Goal: Entertainment & Leisure: Consume media (video, audio)

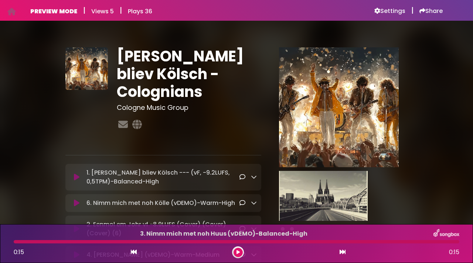
click at [78, 177] on icon at bounding box center [77, 176] width 6 height 7
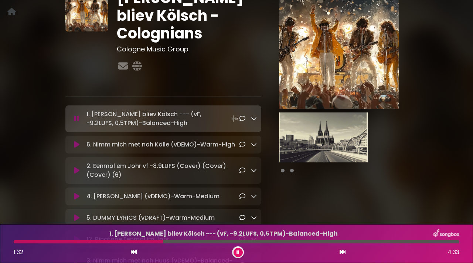
scroll to position [60, 0]
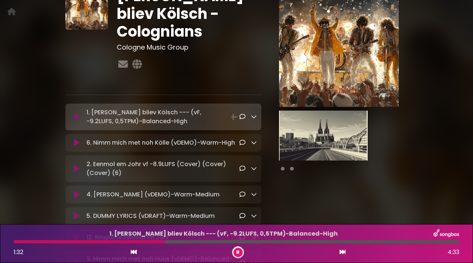
click at [78, 143] on icon at bounding box center [77, 142] width 6 height 7
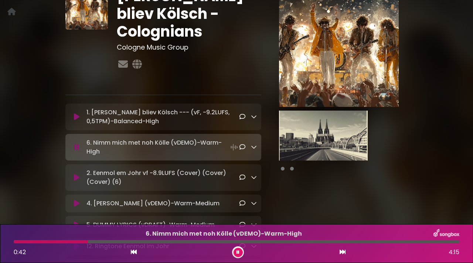
click at [76, 114] on icon at bounding box center [77, 116] width 6 height 7
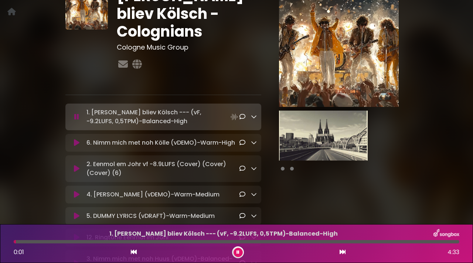
click at [112, 244] on div "1. [PERSON_NAME] bliev Kölsch --- (vF, -9.2LUFS, 0,5TPM)-Balanced-High 0:01 4:…" at bounding box center [236, 243] width 455 height 29
click at [112, 244] on div "1. [PERSON_NAME] bliev Kölsch --- (vF, -9.2LUFS, 0,5TPM)-Balanced-High 0:02 4:…" at bounding box center [236, 243] width 455 height 29
click at [112, 243] on div "1. [PERSON_NAME] bliev Kölsch --- (vF, -9.2LUFS, 0,5TPM)-Balanced-High 0:04 4:…" at bounding box center [236, 243] width 455 height 29
click at [112, 242] on div at bounding box center [237, 241] width 446 height 3
click at [78, 168] on icon at bounding box center [77, 168] width 6 height 7
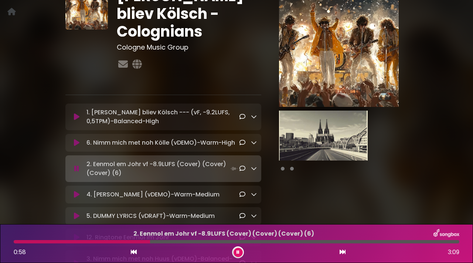
click at [75, 195] on icon at bounding box center [77, 194] width 6 height 7
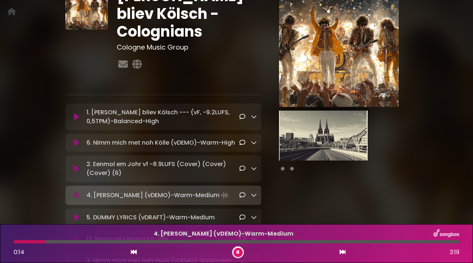
click at [75, 139] on div "6. Nimm mich met noh Kölle (vDEMO)-Warm-High Loading Track..." at bounding box center [163, 142] width 187 height 9
click at [78, 146] on icon at bounding box center [77, 142] width 6 height 7
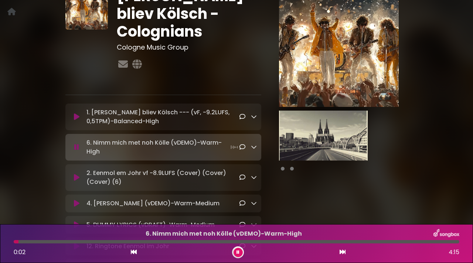
click at [31, 243] on div at bounding box center [237, 241] width 446 height 3
click at [51, 244] on div "6. Nimm mich met noh [PERSON_NAME] (vDEMO)-Warm-High 0:13 4:15" at bounding box center [236, 243] width 455 height 29
click at [55, 243] on div at bounding box center [237, 241] width 446 height 3
click at [116, 242] on div at bounding box center [237, 241] width 446 height 3
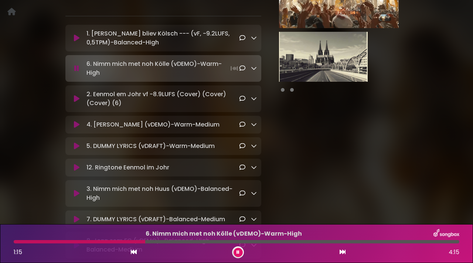
scroll to position [140, 0]
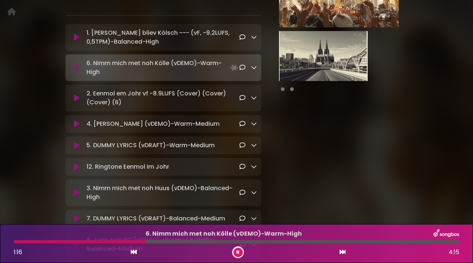
click at [79, 144] on icon at bounding box center [77, 145] width 6 height 7
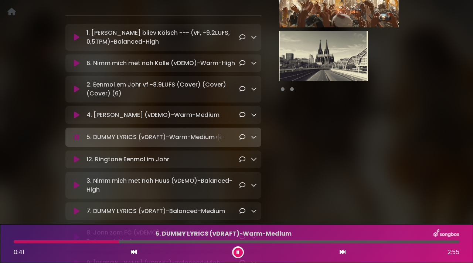
click at [75, 138] on icon at bounding box center [76, 137] width 5 height 7
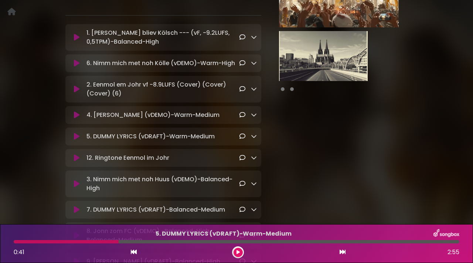
click at [75, 138] on icon at bounding box center [77, 136] width 6 height 7
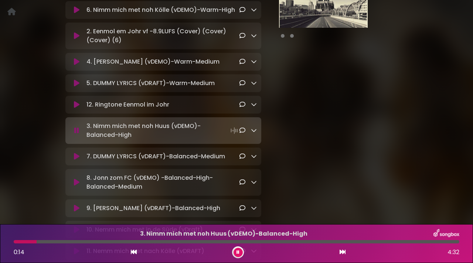
scroll to position [198, 0]
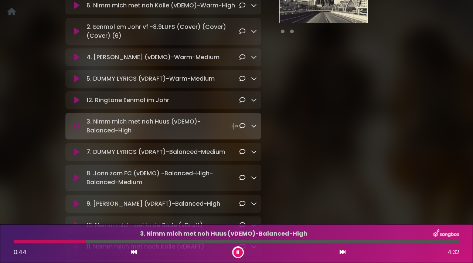
click at [77, 158] on div "7. DUMMY LYRICS (vDRAFT)-Balanced-Medium Loading Track... Name" at bounding box center [163, 152] width 196 height 18
click at [74, 152] on icon at bounding box center [77, 151] width 6 height 7
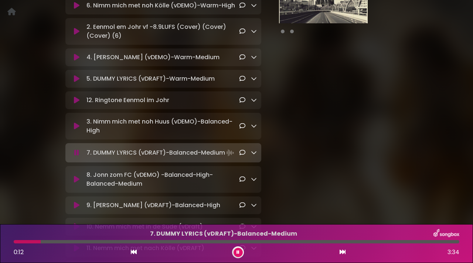
click at [74, 80] on icon at bounding box center [77, 78] width 6 height 7
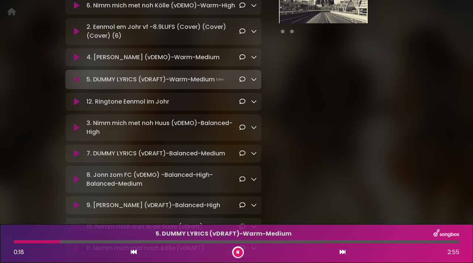
click at [74, 156] on icon at bounding box center [77, 153] width 6 height 7
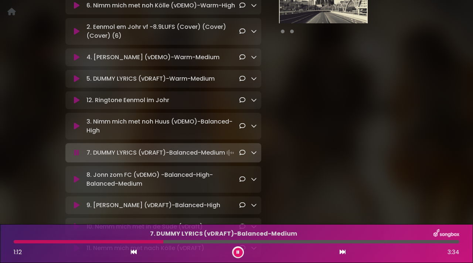
click at [134, 183] on p "8. [PERSON_NAME] zom FC (vDEMO) -Balanced-High-Balanced-Medium Loading Track..." at bounding box center [163, 180] width 153 height 18
click at [74, 179] on icon at bounding box center [77, 179] width 6 height 7
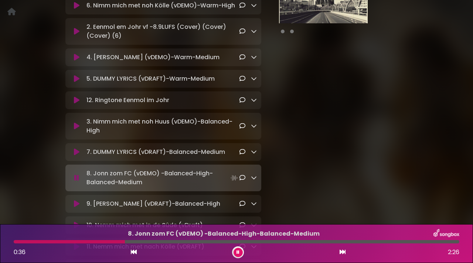
click at [78, 127] on icon at bounding box center [77, 125] width 6 height 7
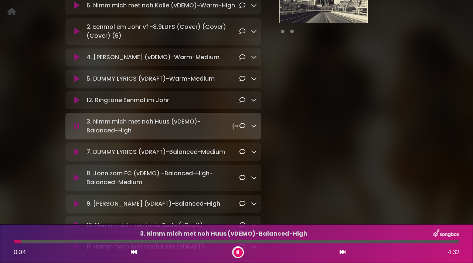
click at [49, 243] on div at bounding box center [237, 241] width 446 height 3
click at [77, 126] on icon at bounding box center [76, 125] width 5 height 7
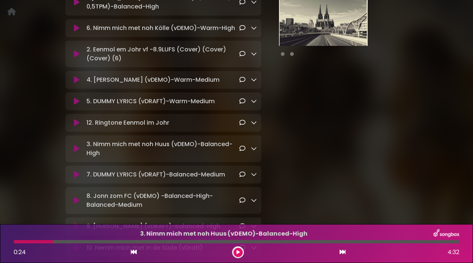
scroll to position [132, 0]
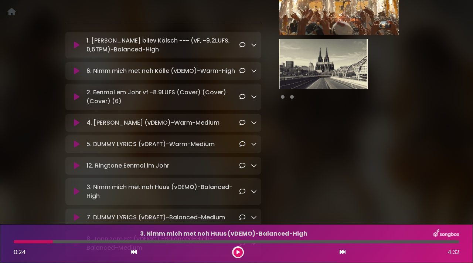
click at [77, 70] on icon at bounding box center [77, 70] width 6 height 7
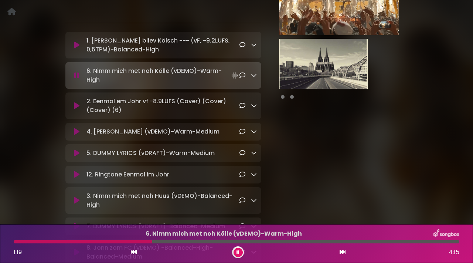
click at [78, 109] on icon at bounding box center [77, 105] width 6 height 7
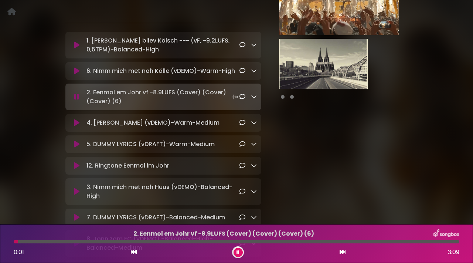
click at [80, 122] on button at bounding box center [77, 122] width 14 height 7
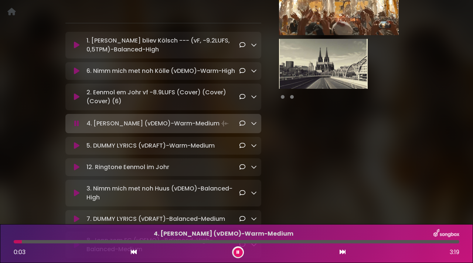
click at [94, 243] on div at bounding box center [237, 241] width 446 height 3
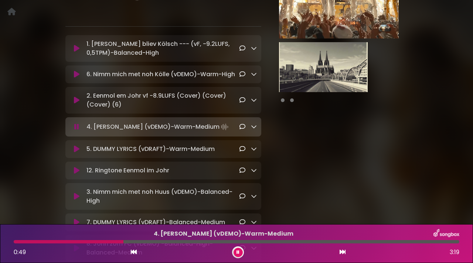
scroll to position [126, 0]
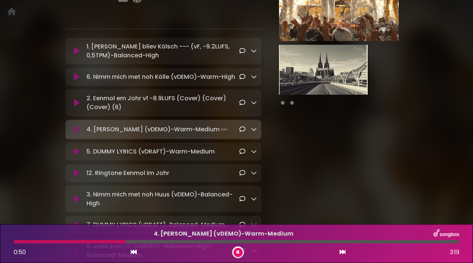
click at [82, 153] on button at bounding box center [77, 151] width 14 height 7
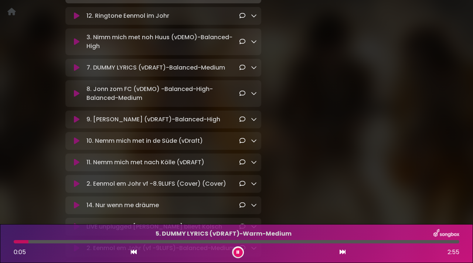
scroll to position [284, 0]
click at [80, 118] on button at bounding box center [77, 118] width 14 height 7
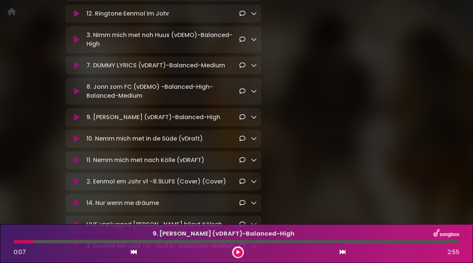
click at [77, 139] on icon at bounding box center [77, 138] width 6 height 7
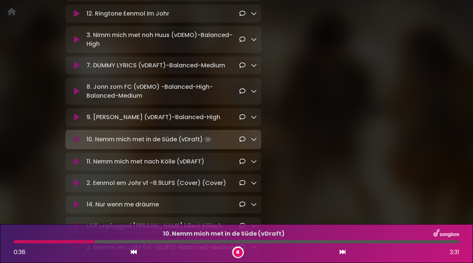
click at [75, 160] on icon at bounding box center [77, 161] width 6 height 7
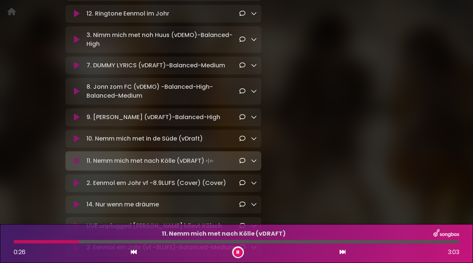
scroll to position [335, 0]
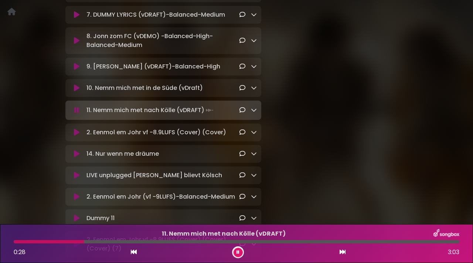
click at [75, 156] on icon at bounding box center [77, 153] width 6 height 7
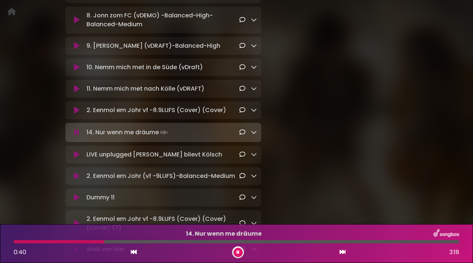
scroll to position [356, 0]
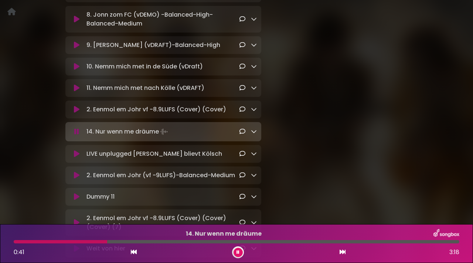
click at [77, 158] on icon at bounding box center [77, 153] width 6 height 7
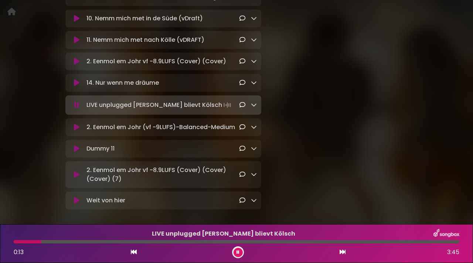
scroll to position [407, 0]
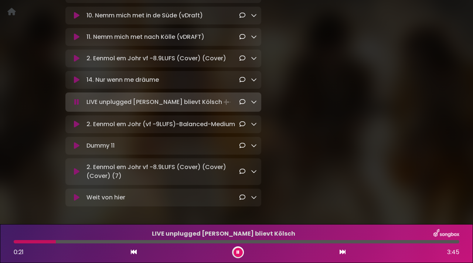
click at [77, 149] on icon at bounding box center [77, 145] width 6 height 7
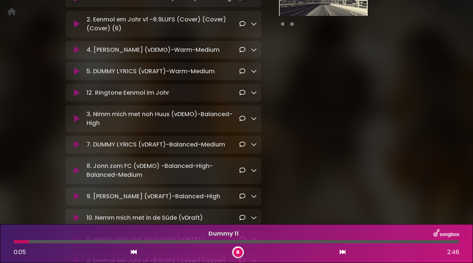
scroll to position [196, 0]
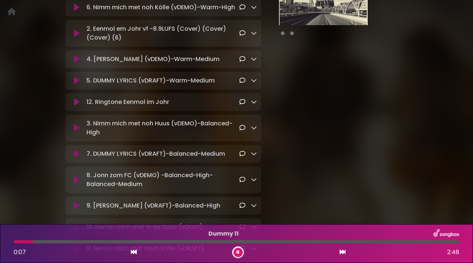
click at [77, 158] on icon at bounding box center [77, 153] width 6 height 7
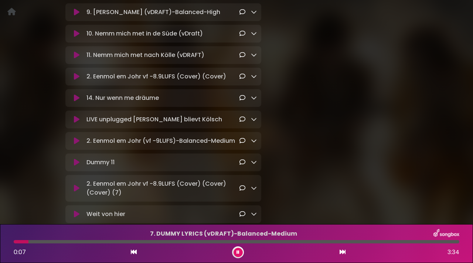
scroll to position [408, 0]
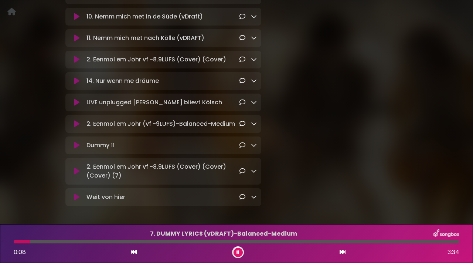
click at [78, 201] on icon at bounding box center [77, 196] width 6 height 7
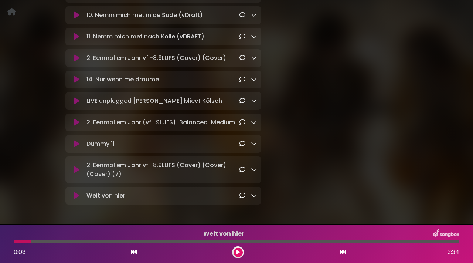
scroll to position [406, 0]
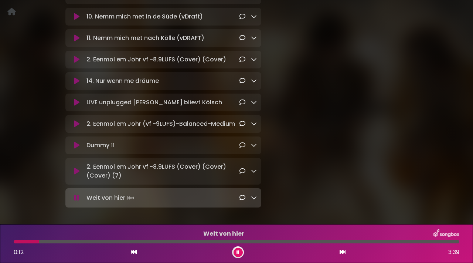
click at [79, 147] on icon at bounding box center [77, 145] width 6 height 7
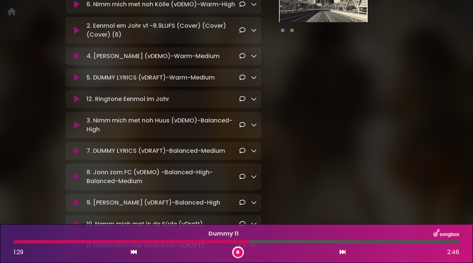
scroll to position [226, 0]
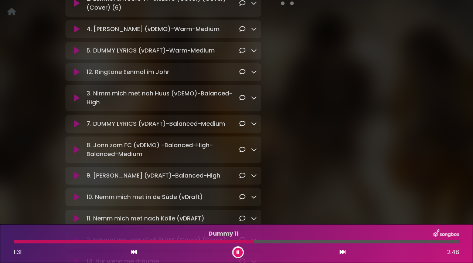
click at [80, 70] on button at bounding box center [77, 71] width 14 height 7
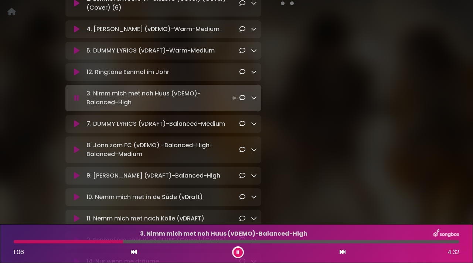
click at [238, 253] on icon at bounding box center [238, 252] width 3 height 4
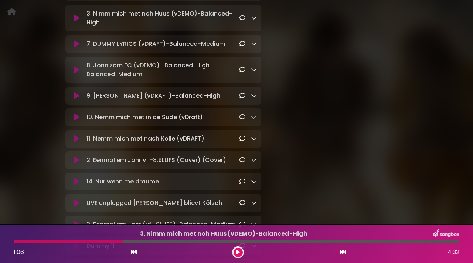
scroll to position [305, 0]
click at [237, 253] on icon at bounding box center [238, 252] width 3 height 4
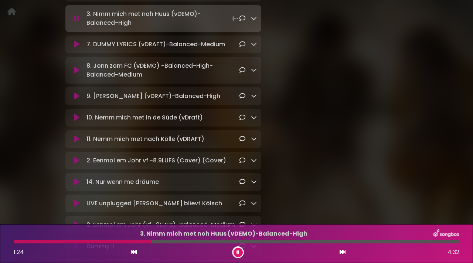
click at [239, 252] on icon at bounding box center [238, 252] width 3 height 4
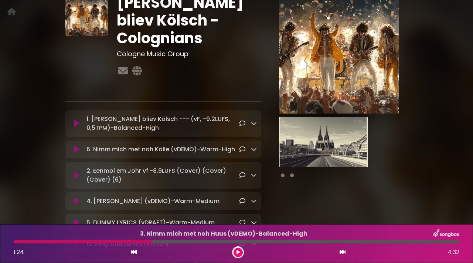
scroll to position [51, 0]
